Goal: Information Seeking & Learning: Learn about a topic

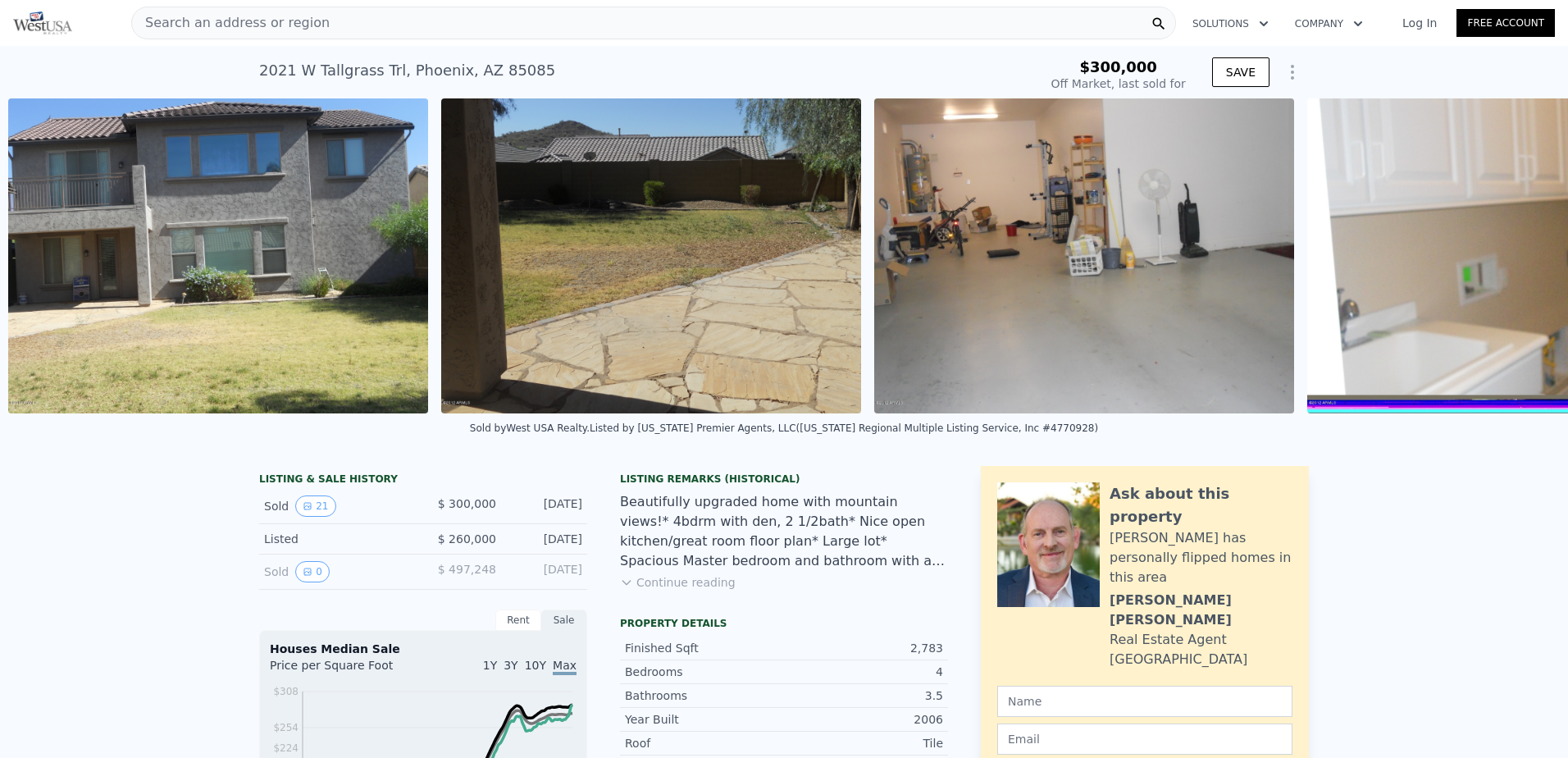
scroll to position [0, 8111]
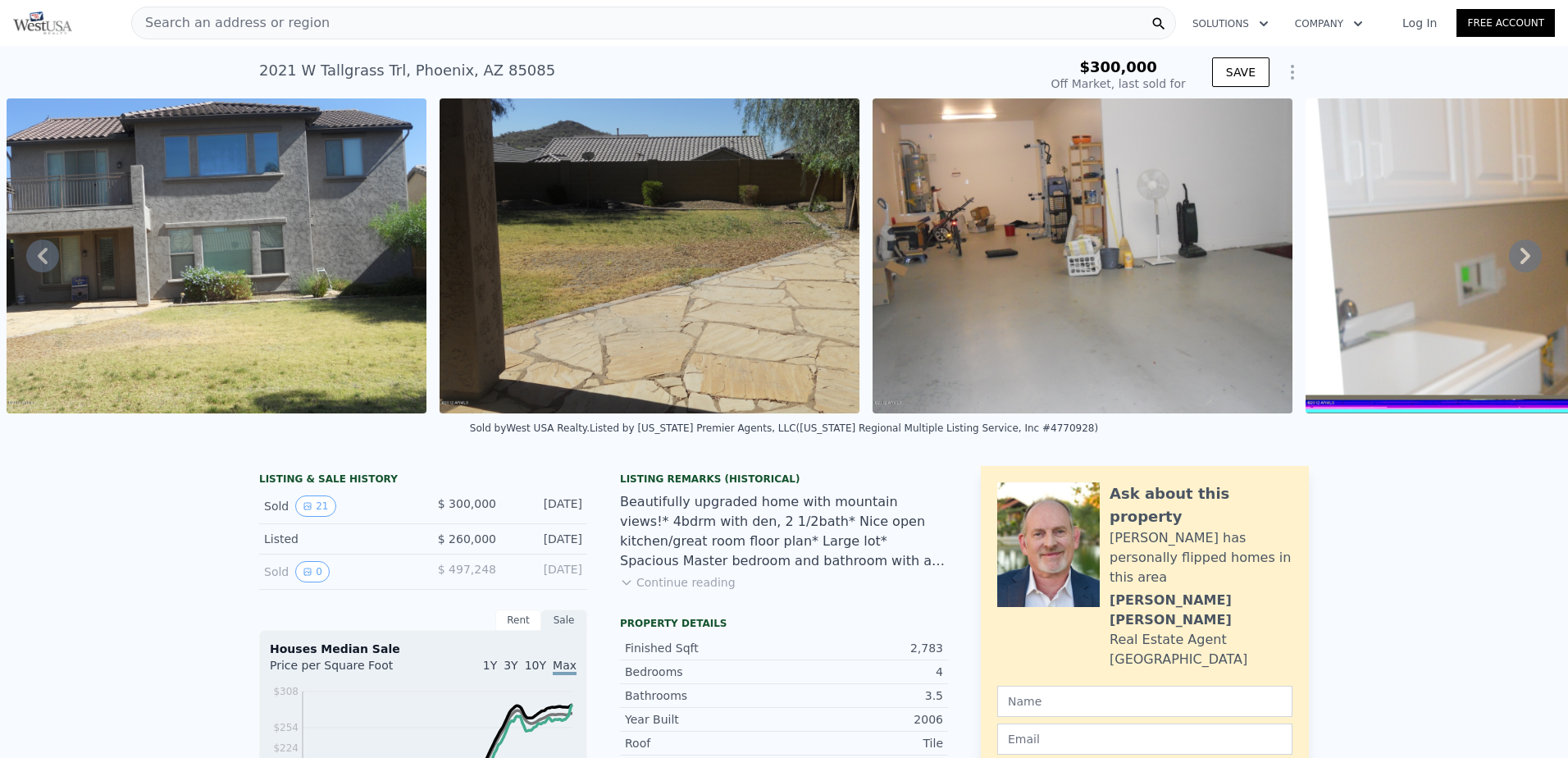
click at [1110, 254] on img at bounding box center [1081, 256] width 419 height 315
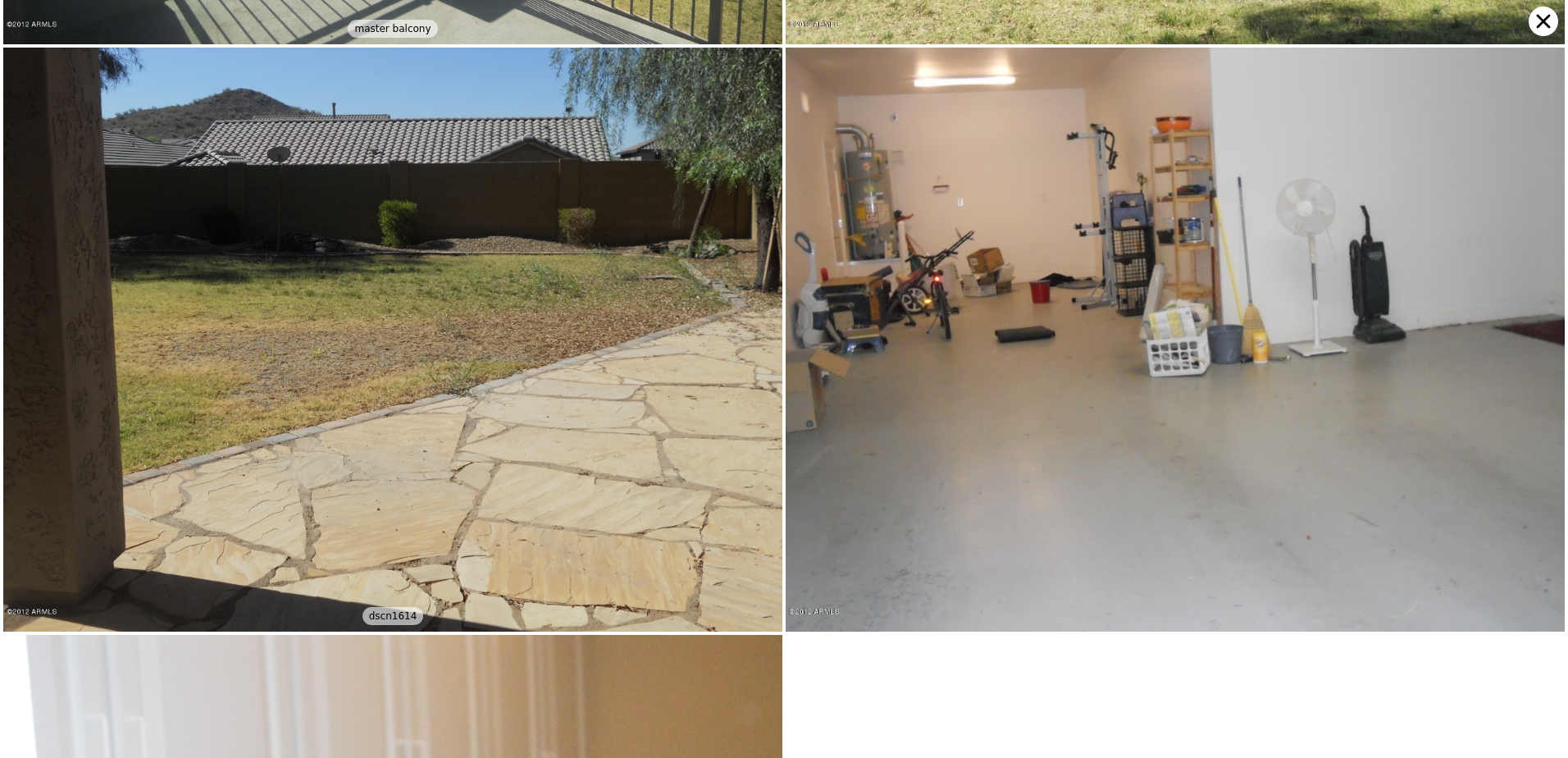
scroll to position [5246, 0]
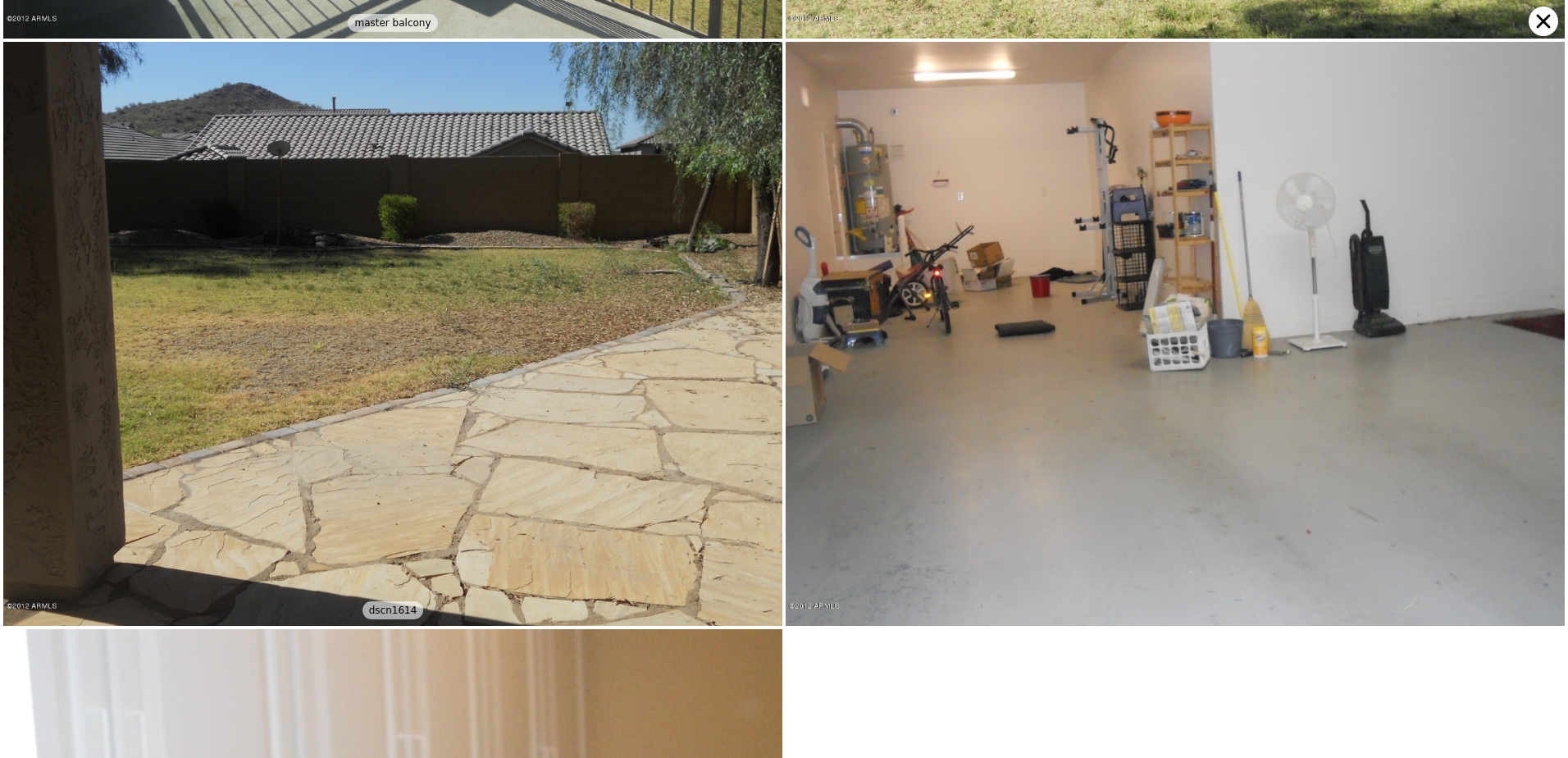
click at [1074, 280] on img at bounding box center [1176, 334] width 779 height 584
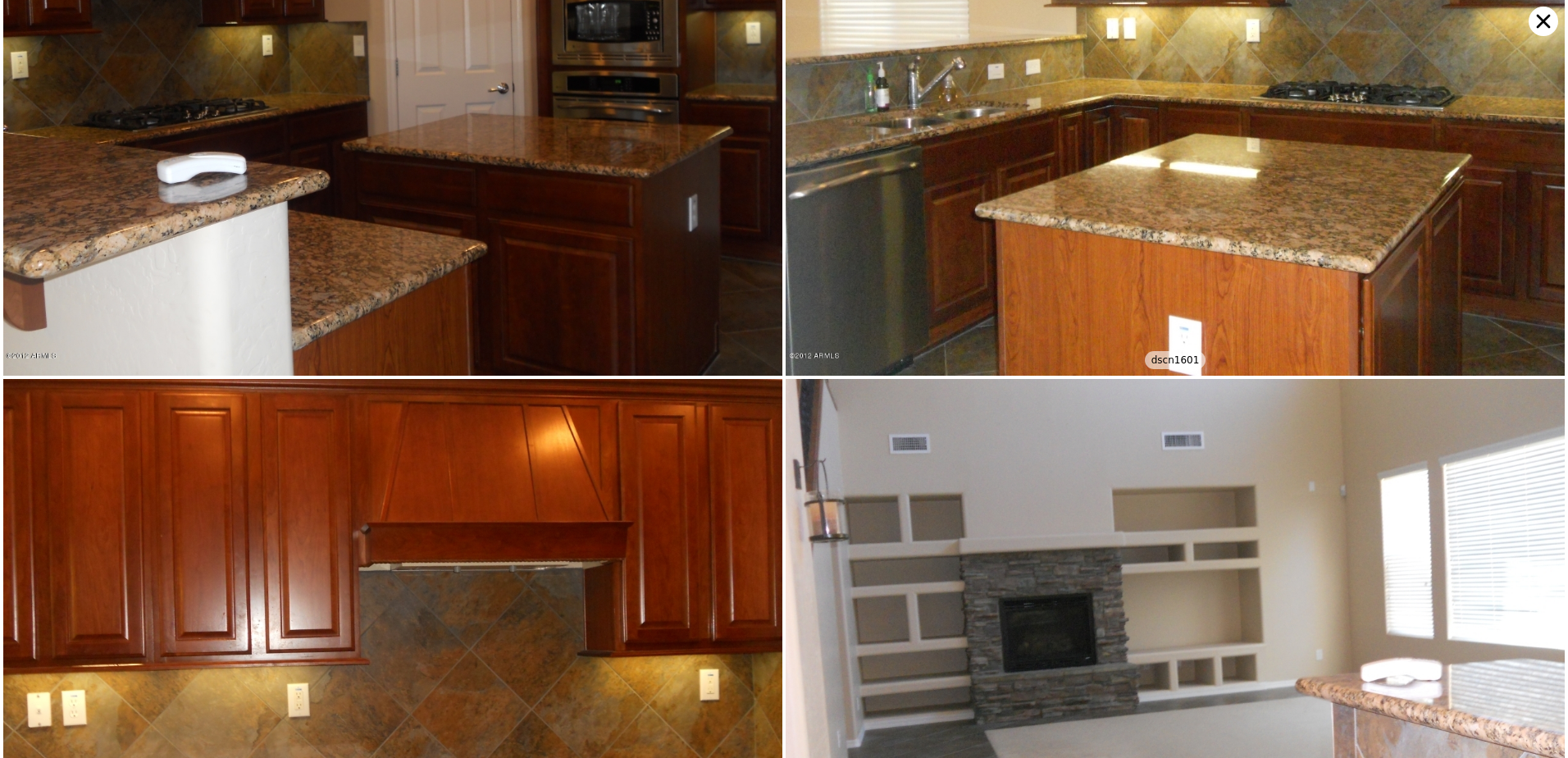
scroll to position [0, 0]
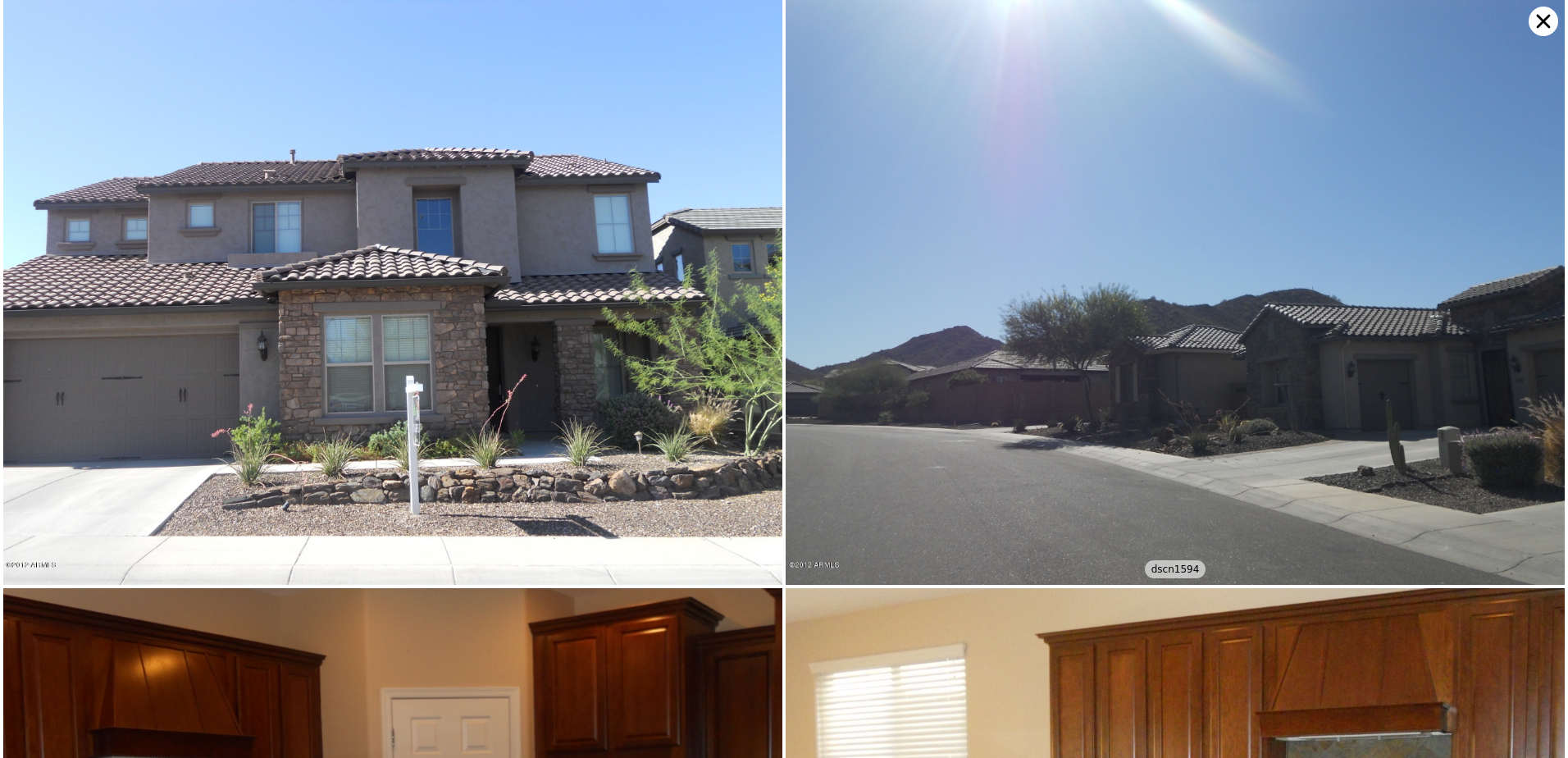
click at [1539, 28] on icon at bounding box center [1543, 21] width 30 height 30
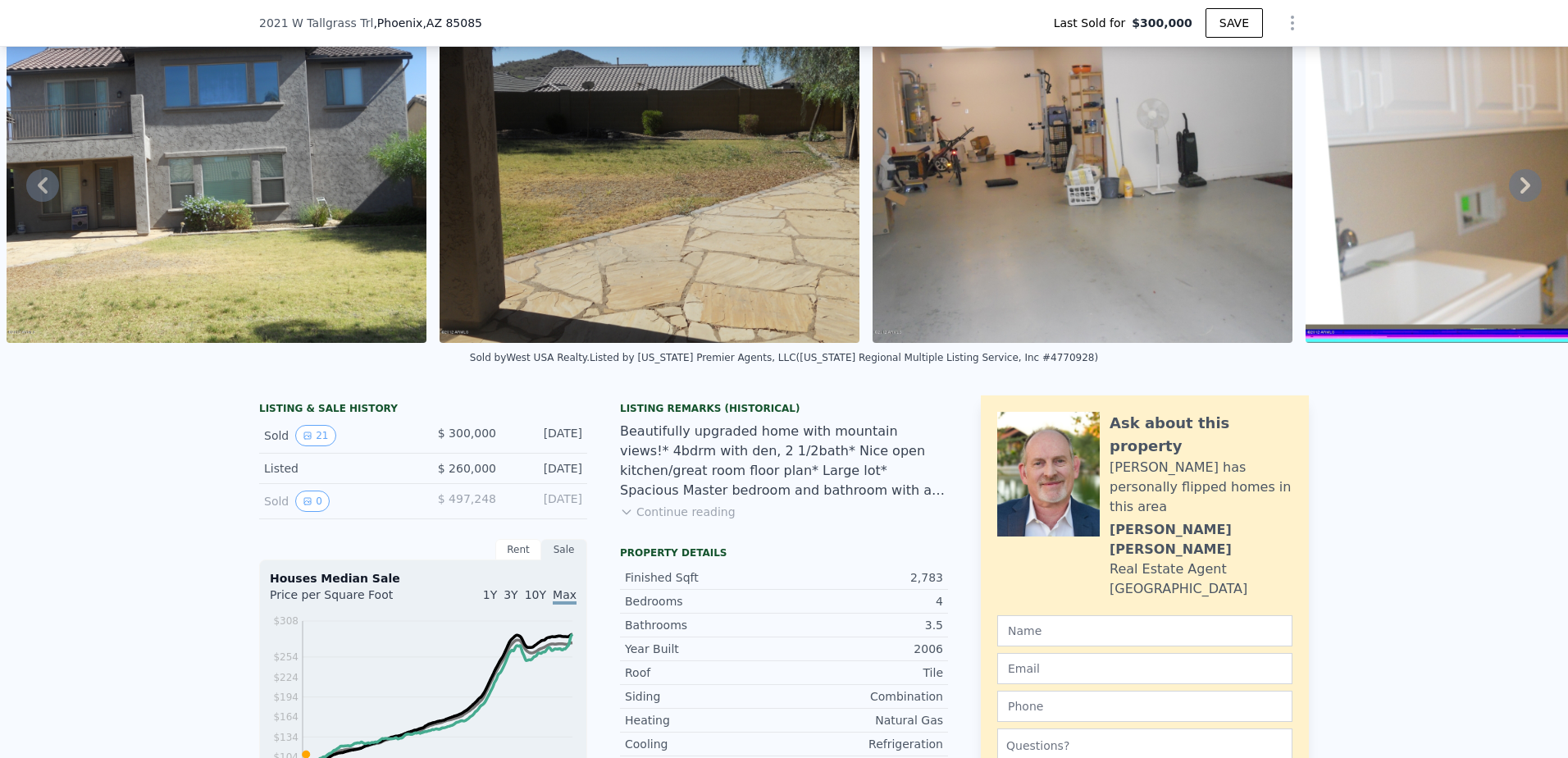
scroll to position [158, 0]
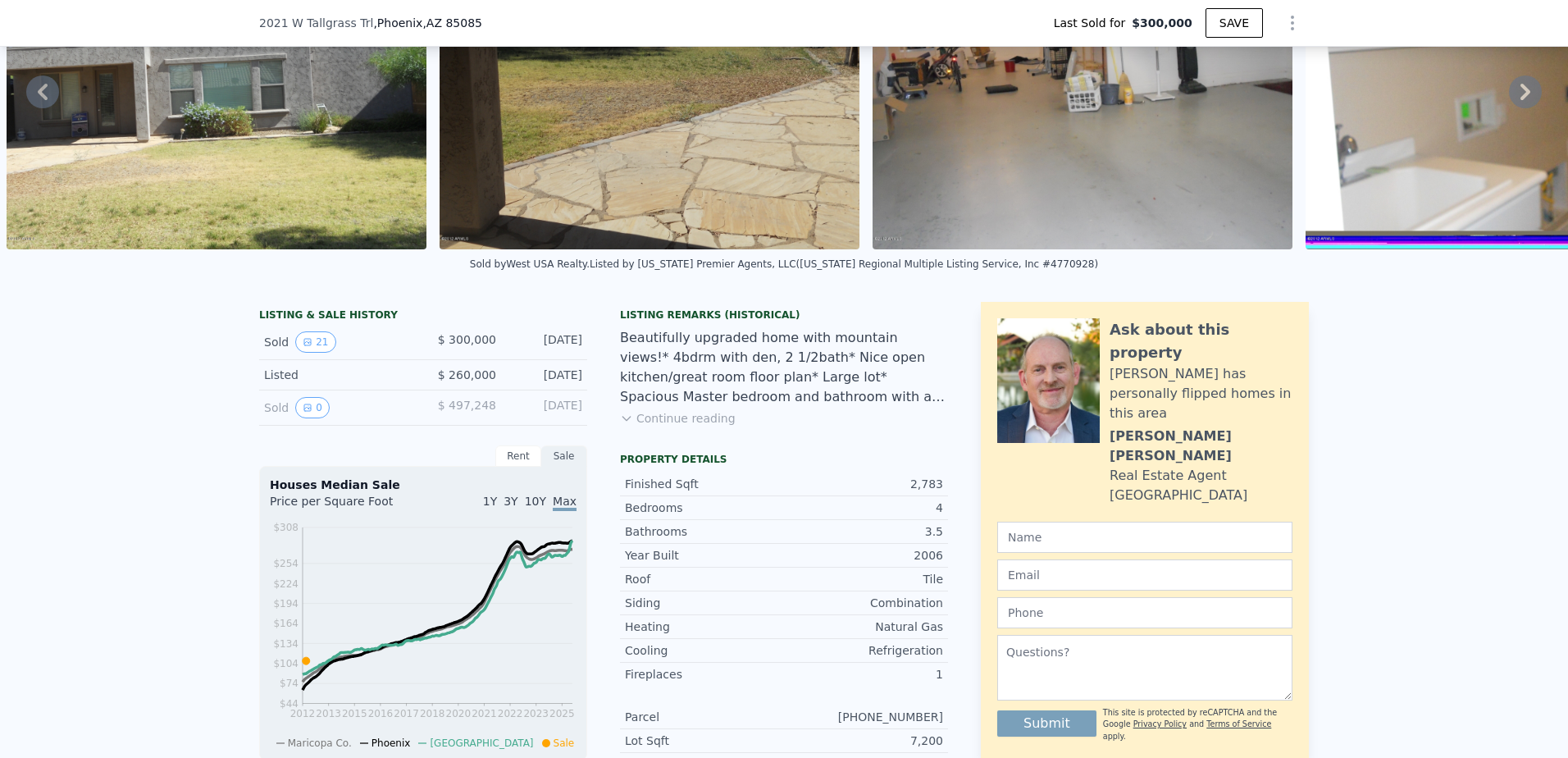
click at [627, 425] on icon at bounding box center [627, 418] width 13 height 13
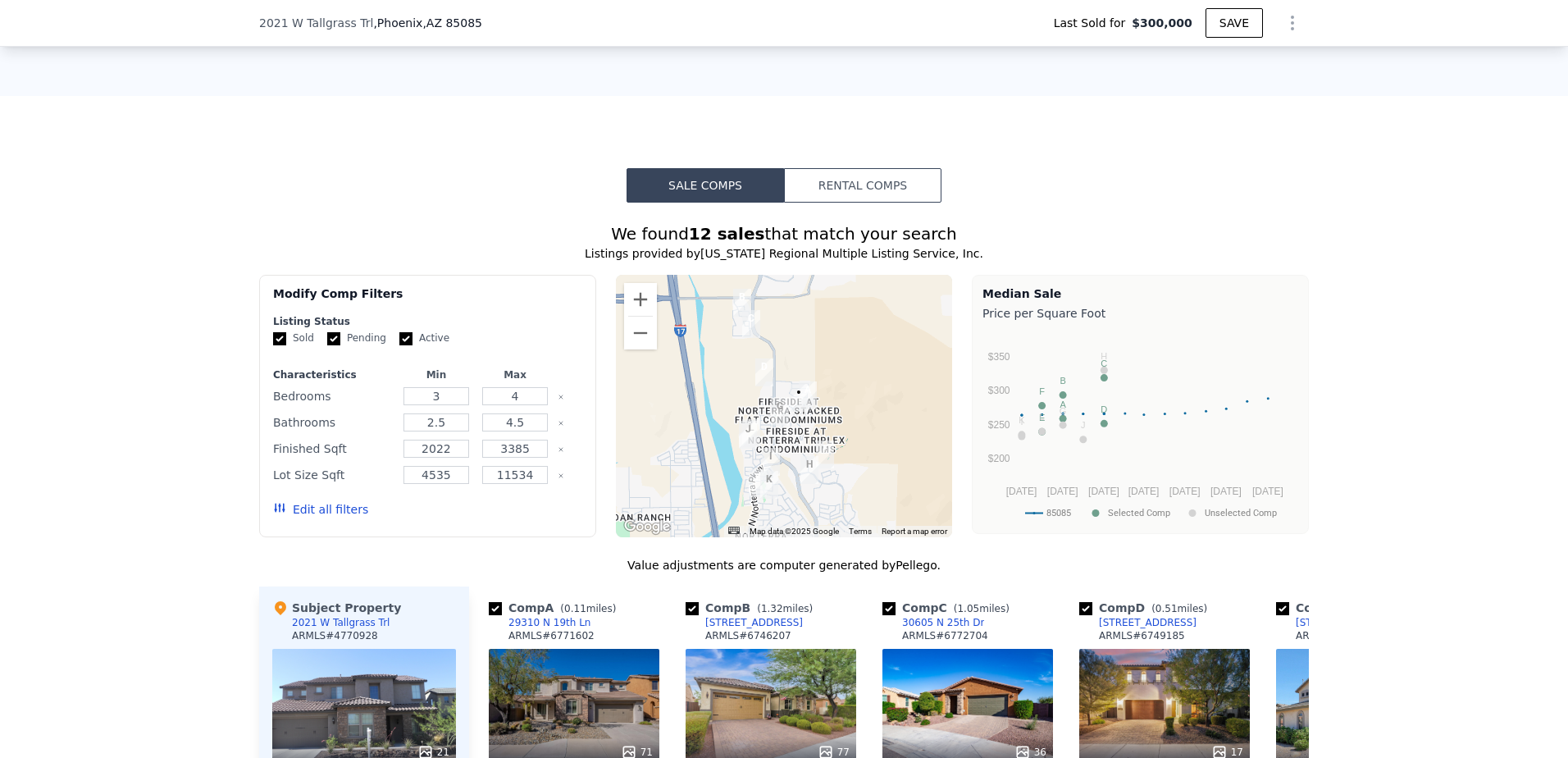
scroll to position [1552, 0]
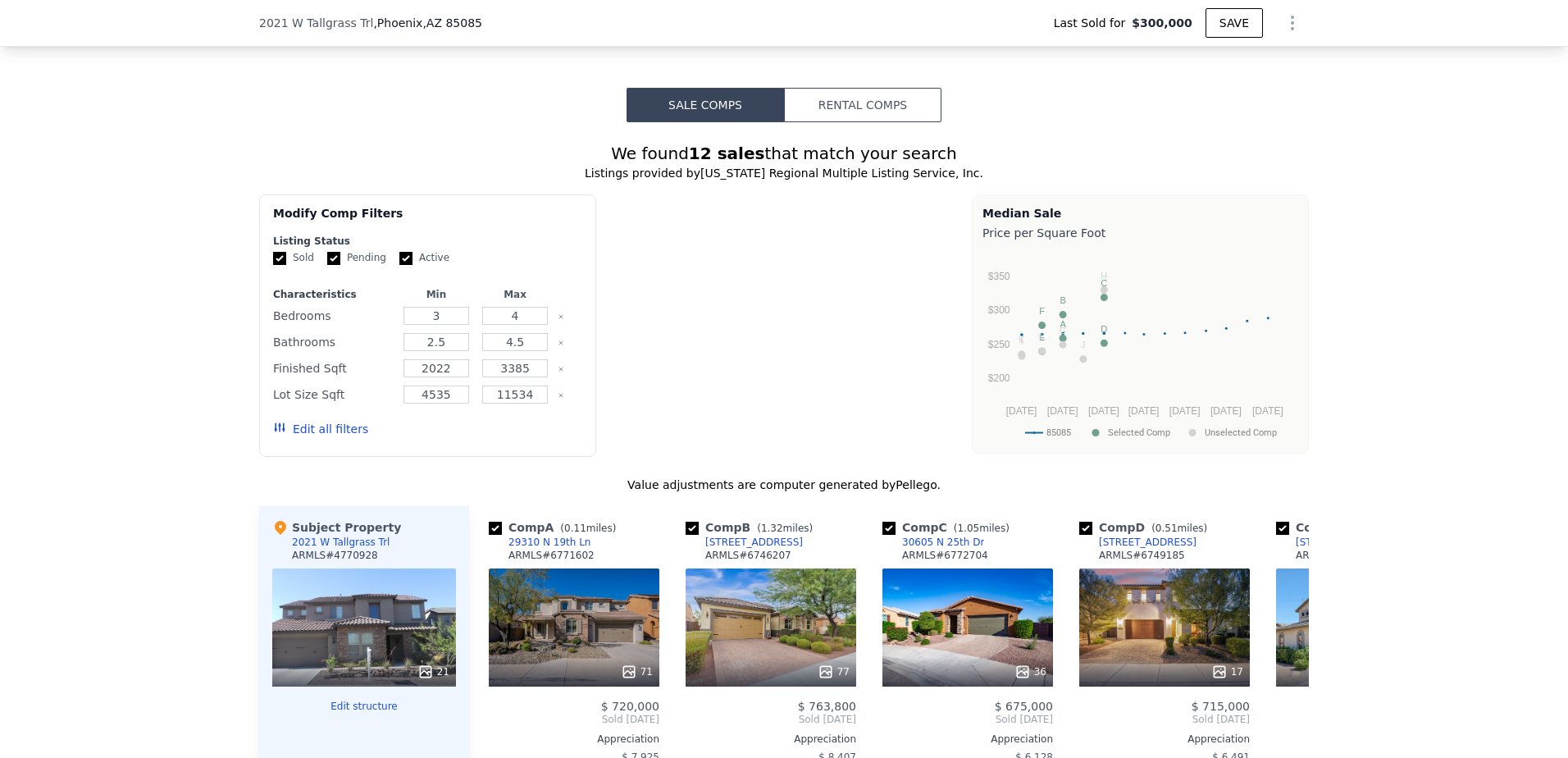
type input "$ 743,000"
type input "$ 383,621"
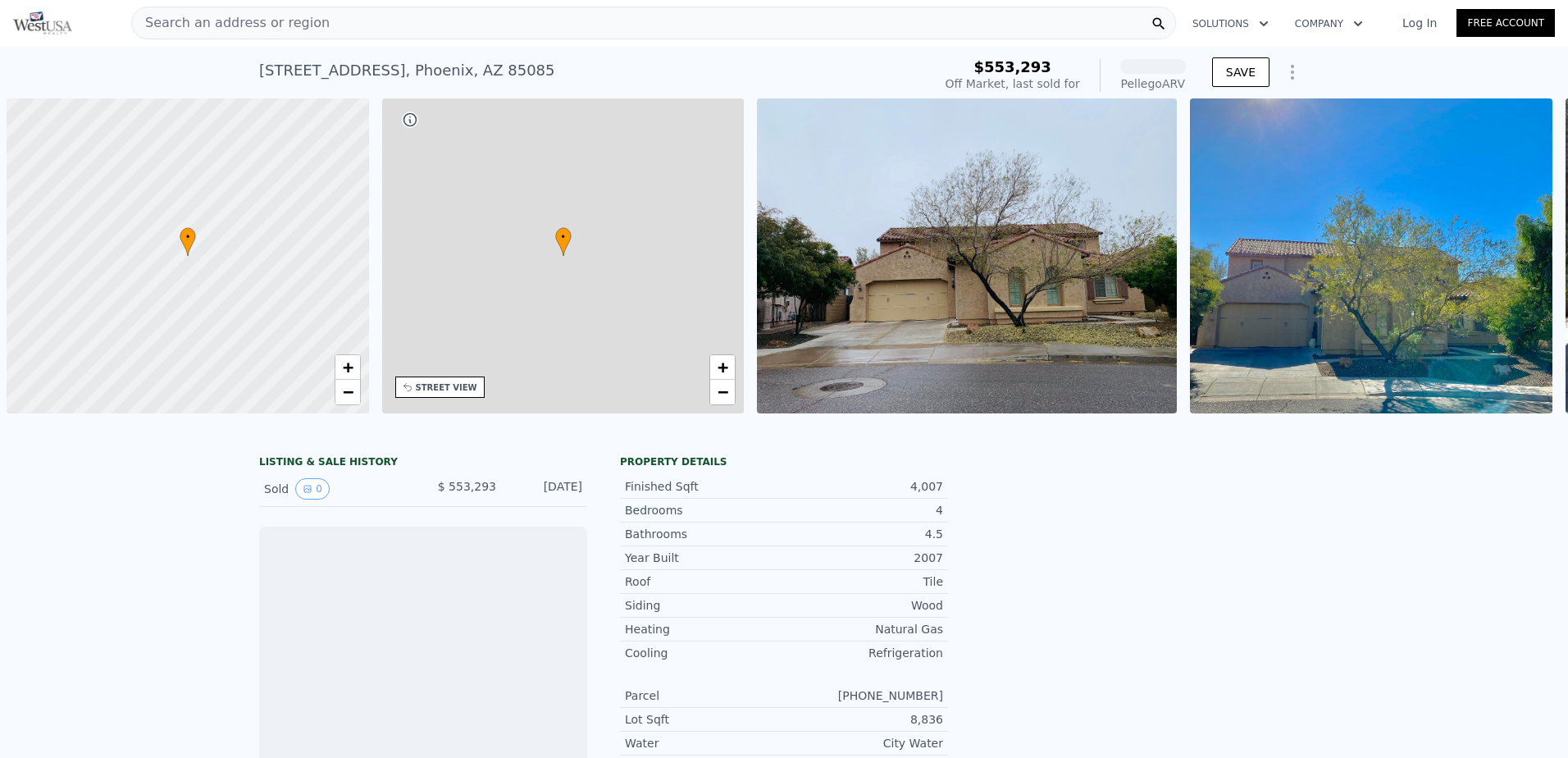
scroll to position [0, 7]
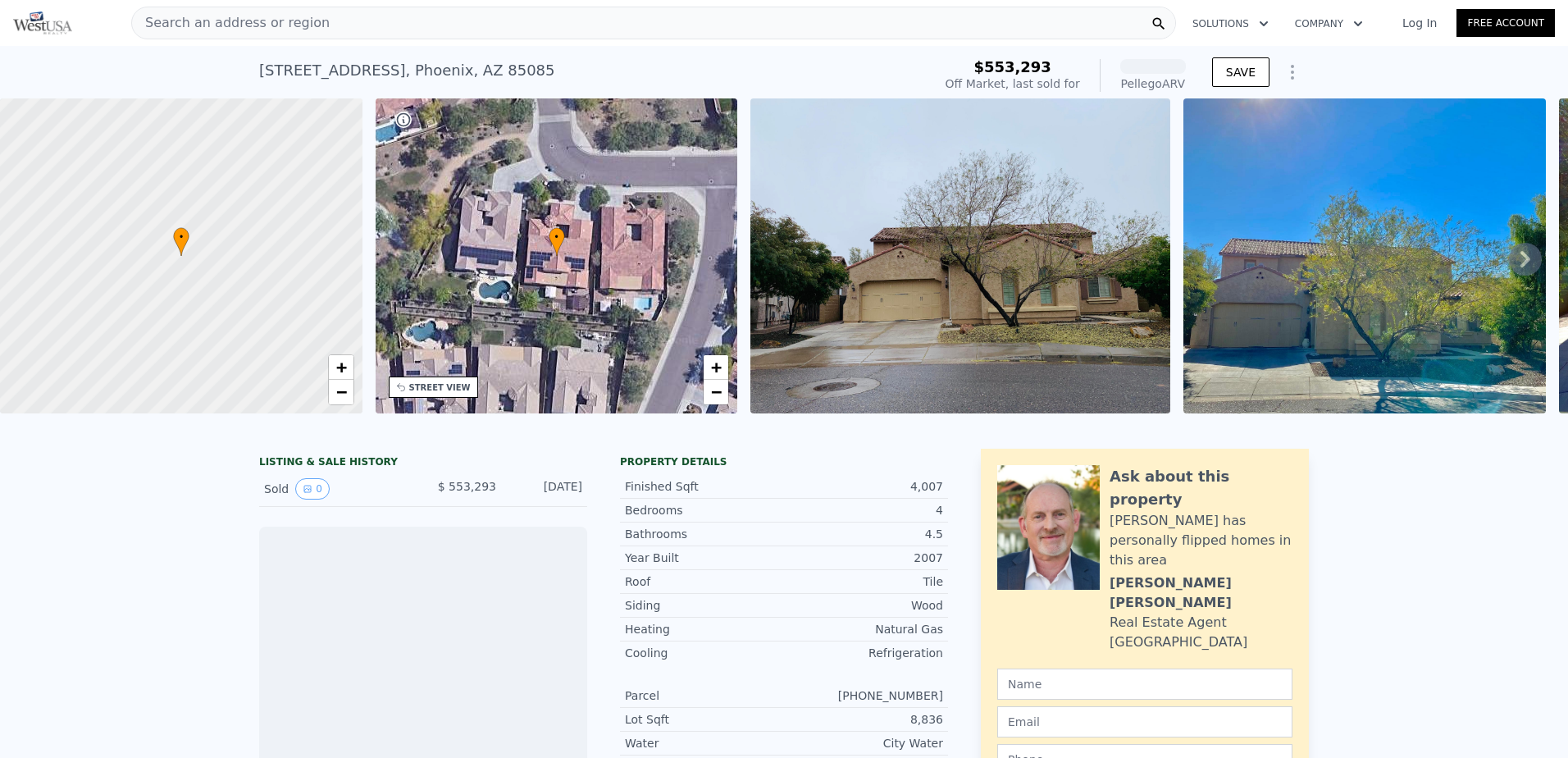
click at [953, 311] on img at bounding box center [960, 256] width 419 height 315
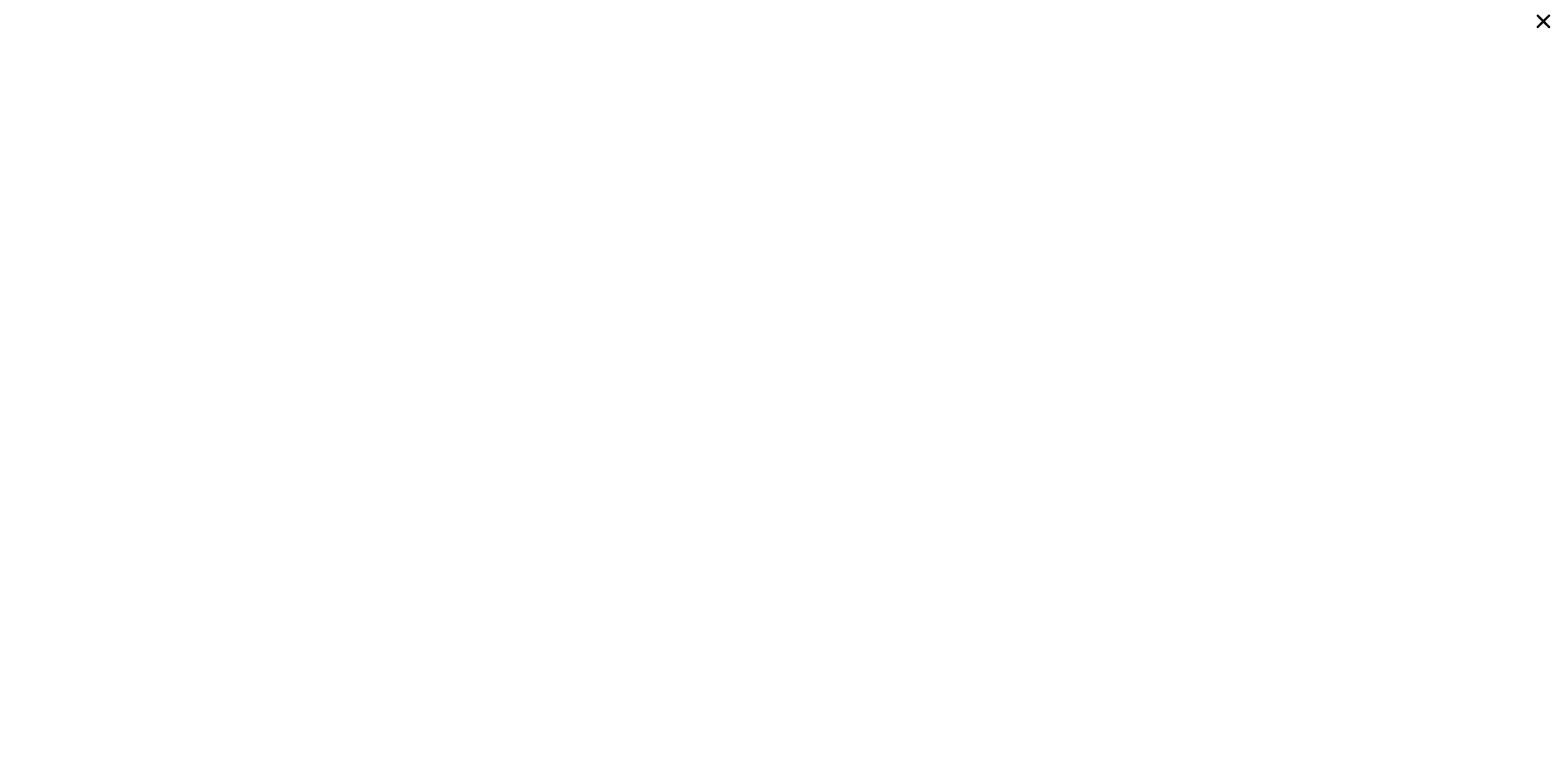
click at [1543, 11] on icon at bounding box center [1543, 21] width 30 height 30
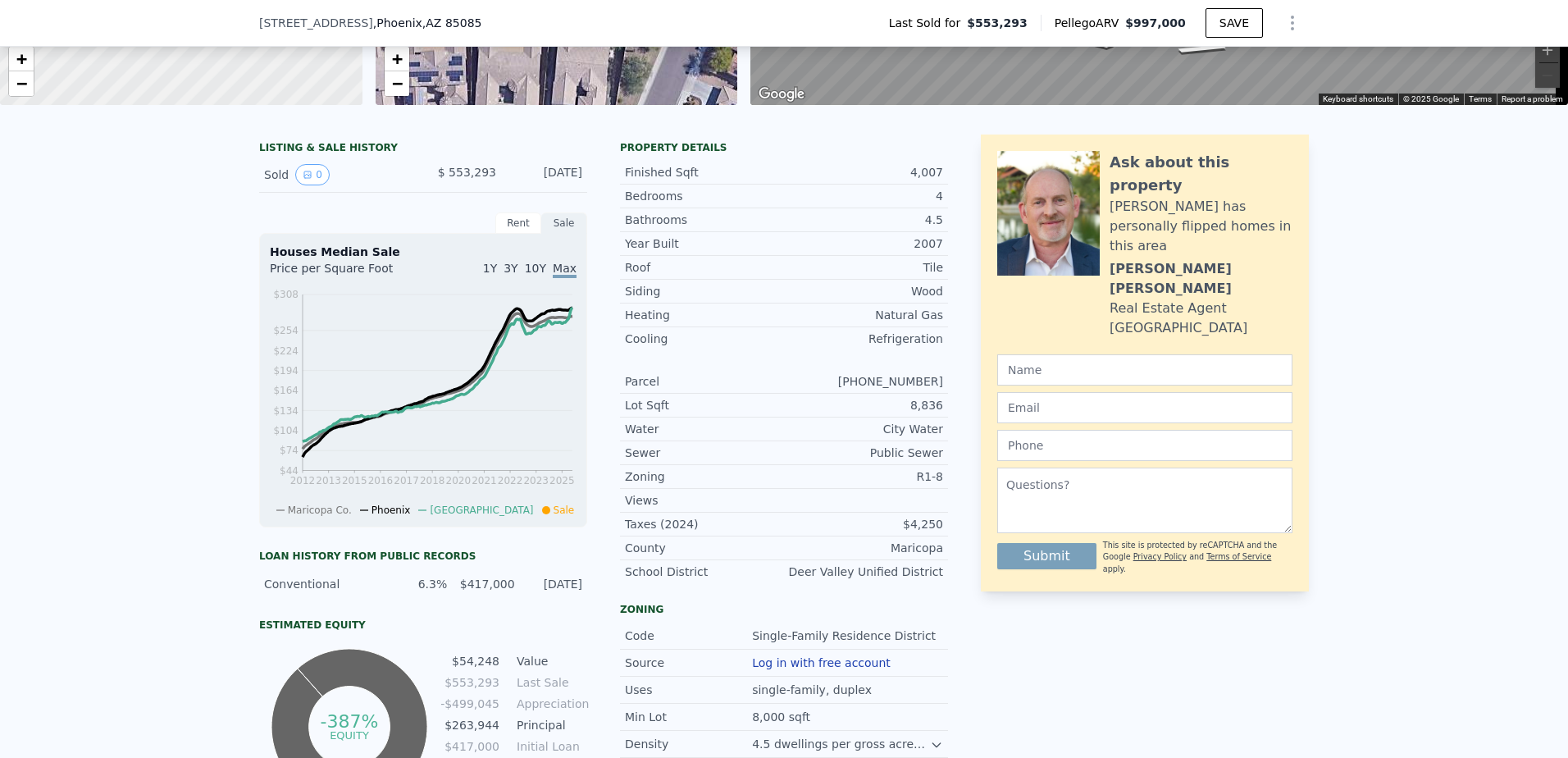
scroll to position [62, 0]
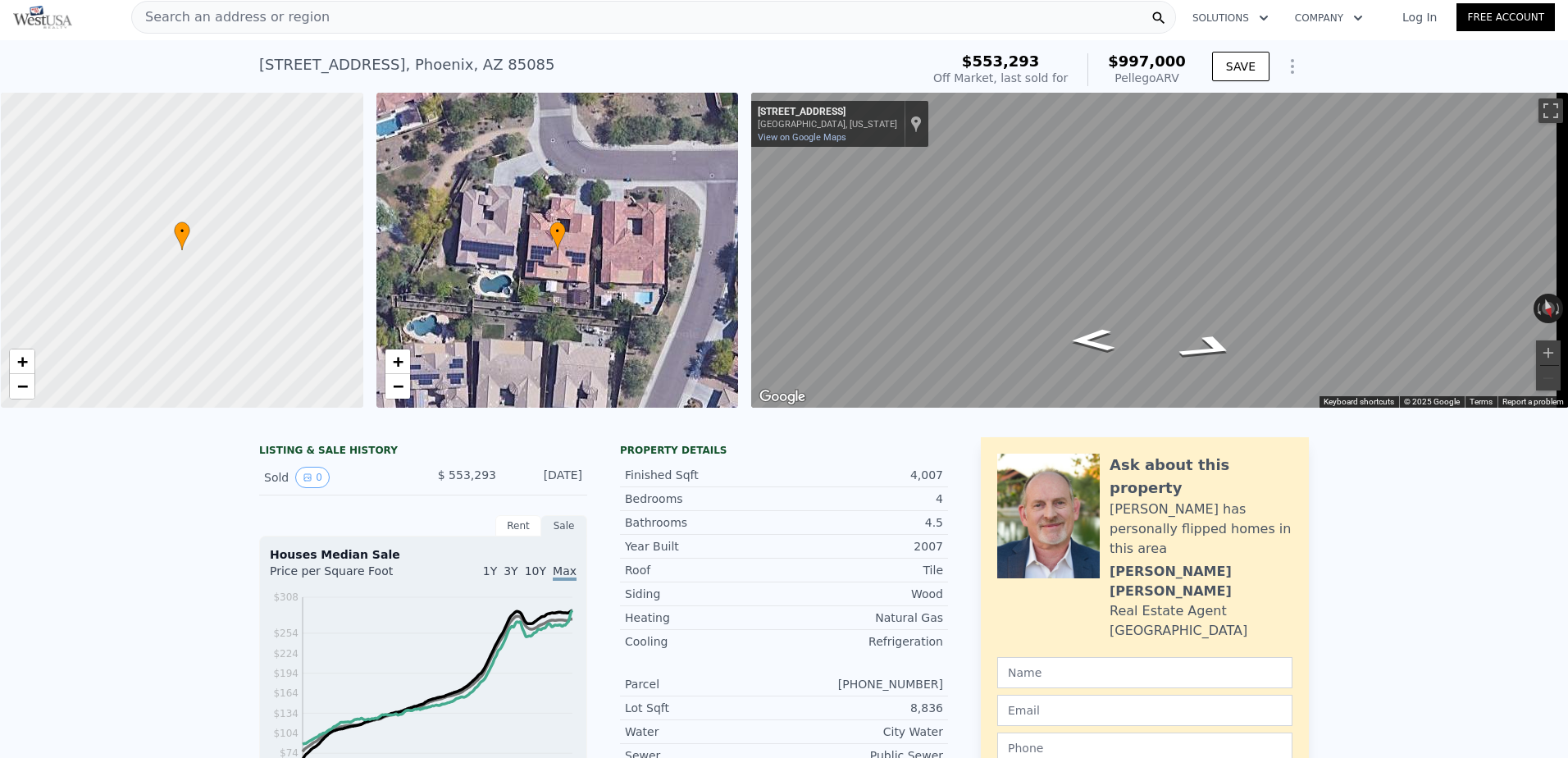
scroll to position [0, 7]
